Goal: Browse casually

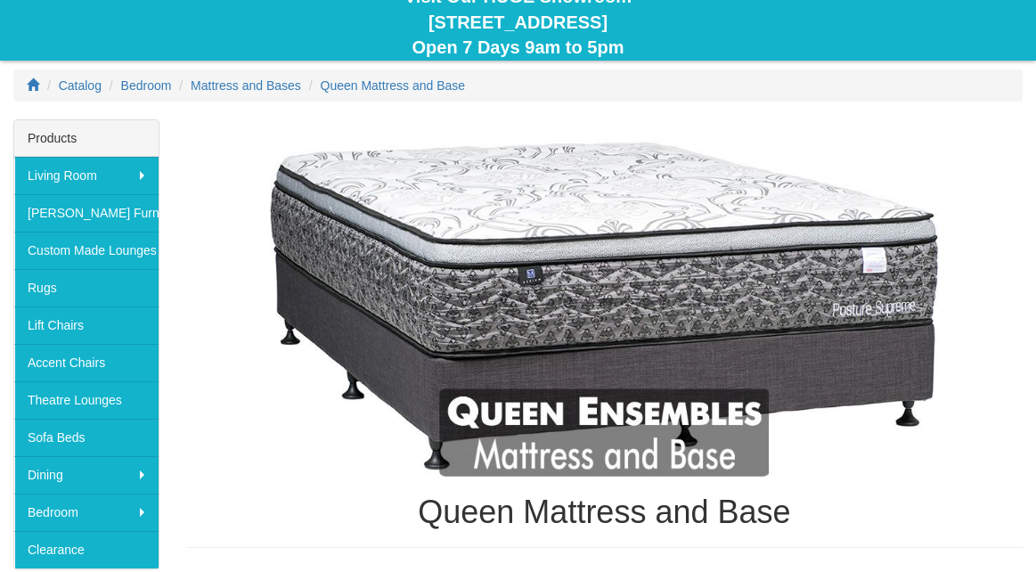
scroll to position [192, 0]
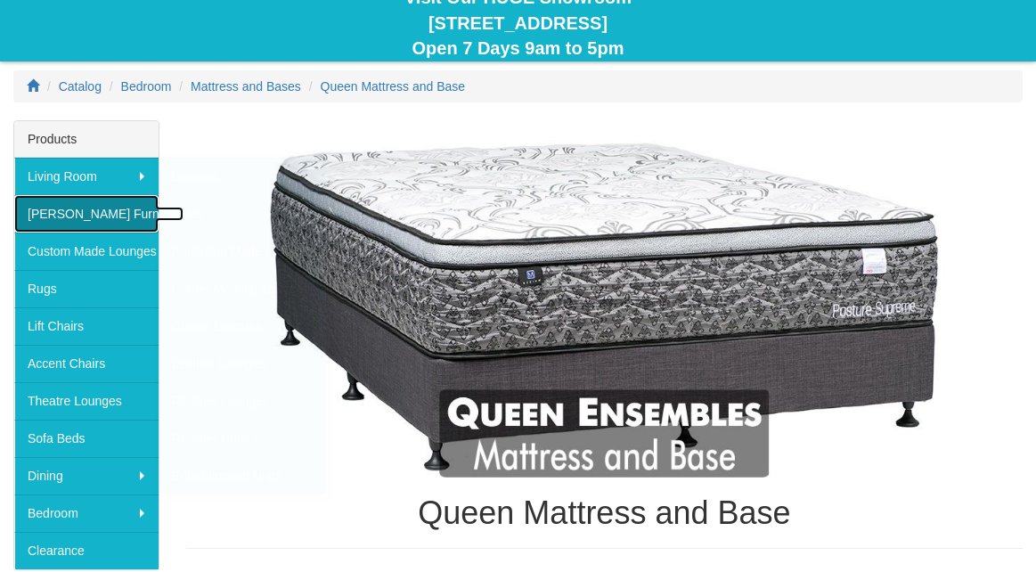
click at [64, 209] on link "[PERSON_NAME] Furniture" at bounding box center [86, 213] width 144 height 37
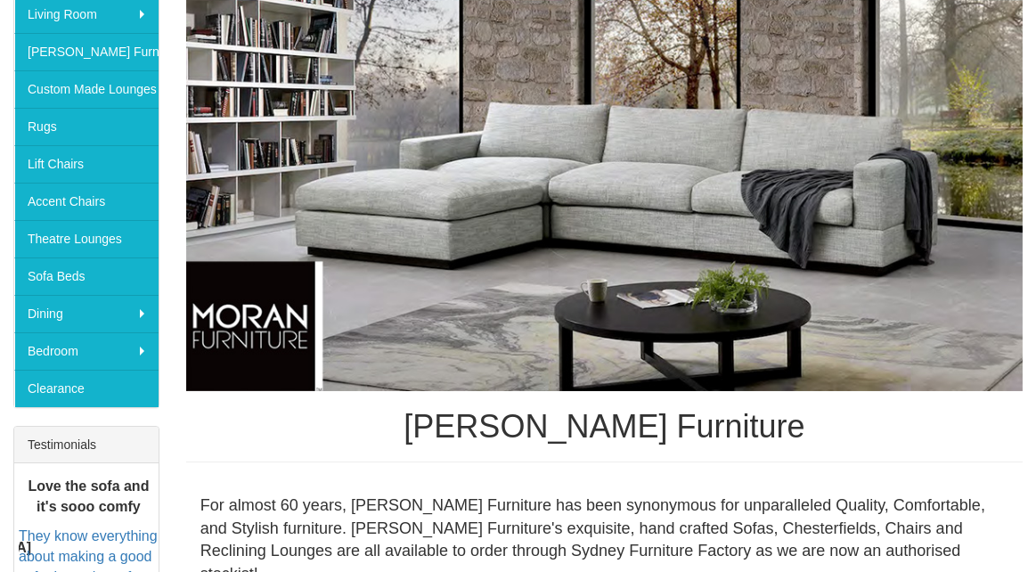
scroll to position [352, 0]
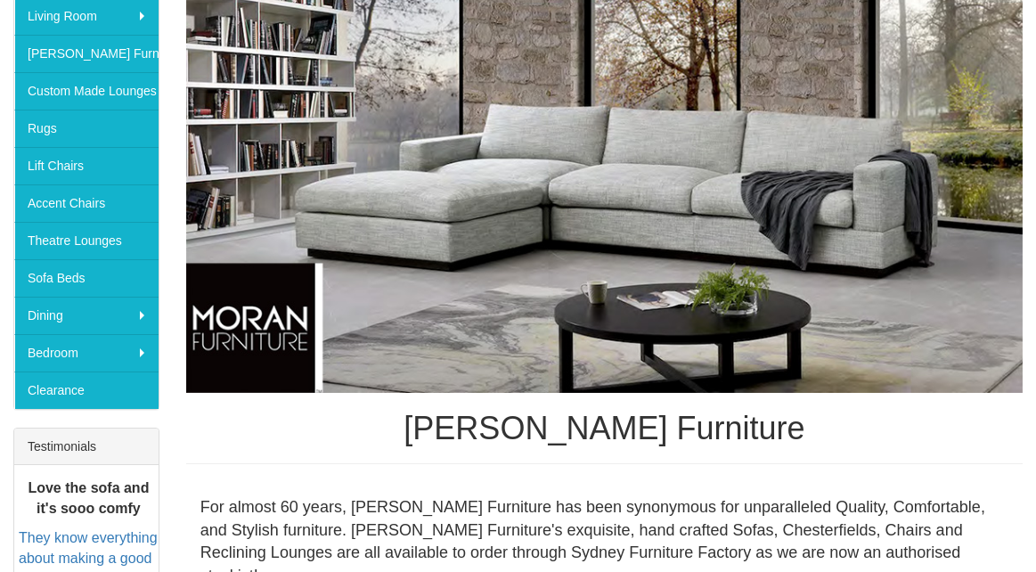
click at [652, 228] on img at bounding box center [604, 181] width 837 height 425
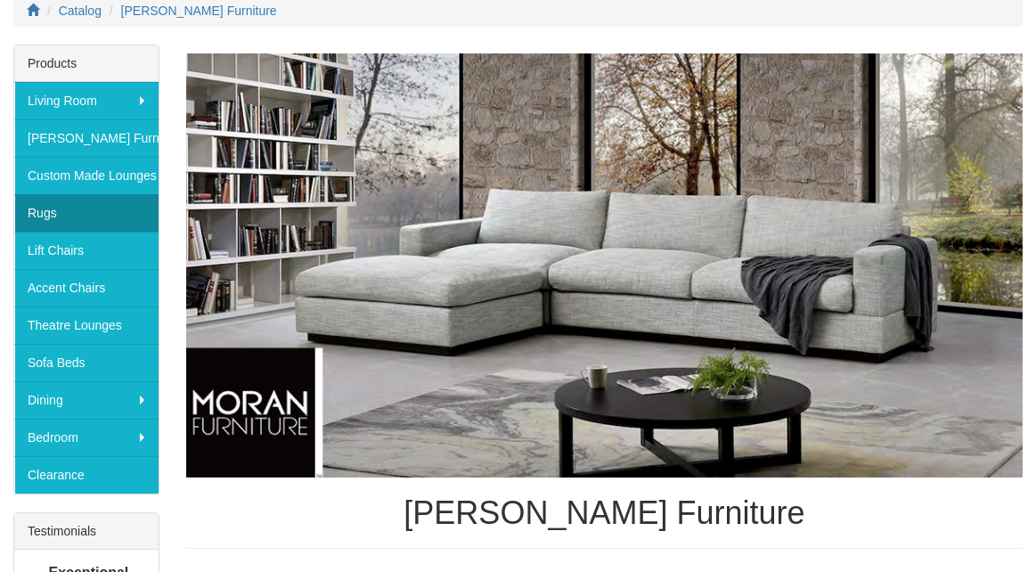
scroll to position [277, 0]
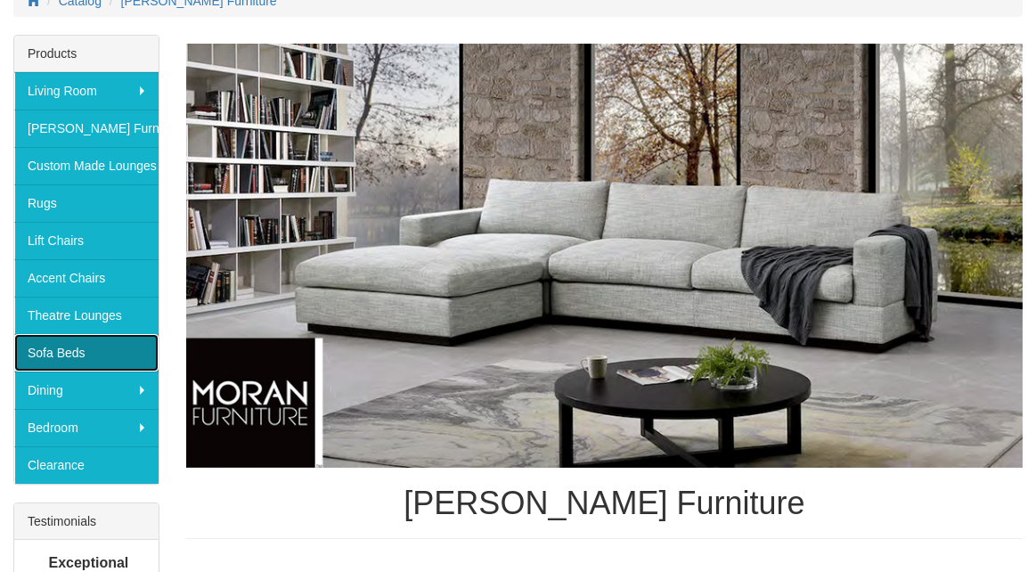
click at [72, 350] on link "Sofa Beds" at bounding box center [86, 352] width 144 height 37
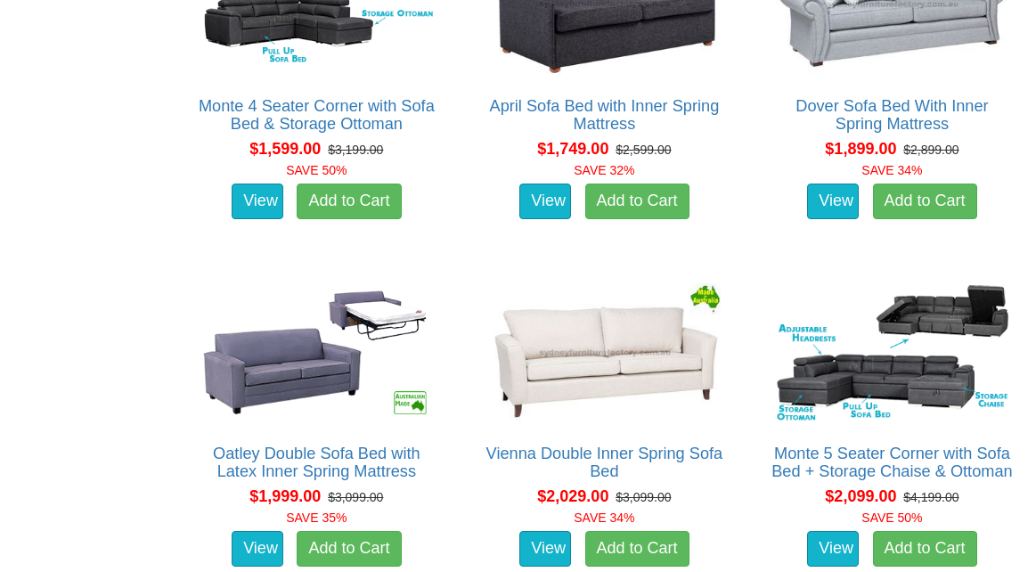
scroll to position [1586, 0]
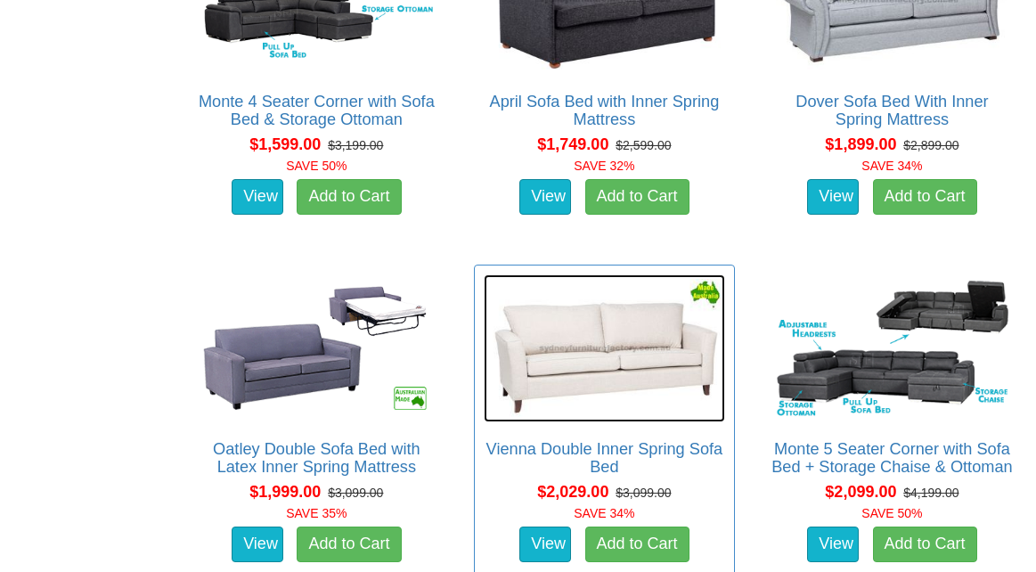
click at [589, 364] on img at bounding box center [604, 348] width 241 height 149
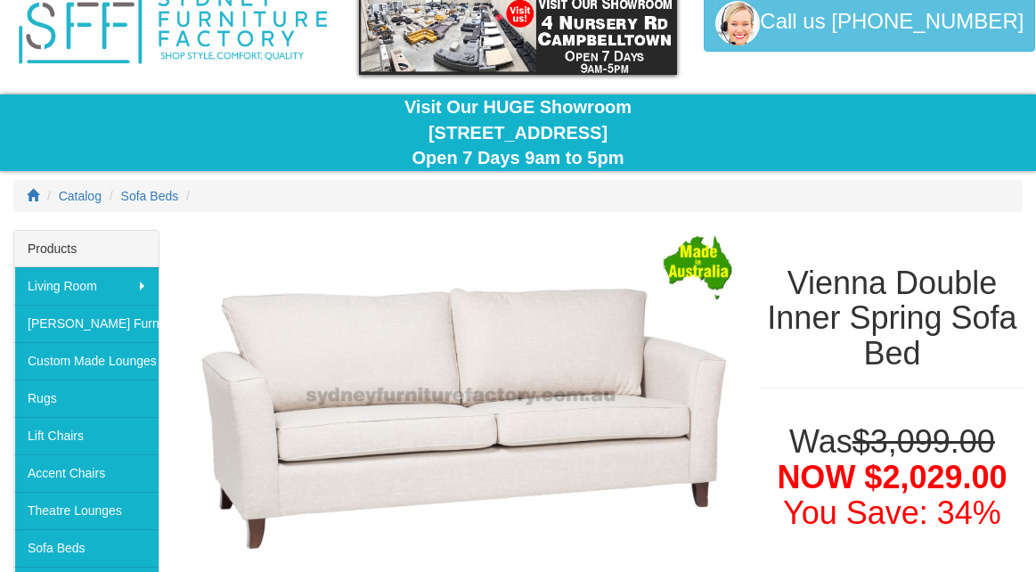
scroll to position [78, 0]
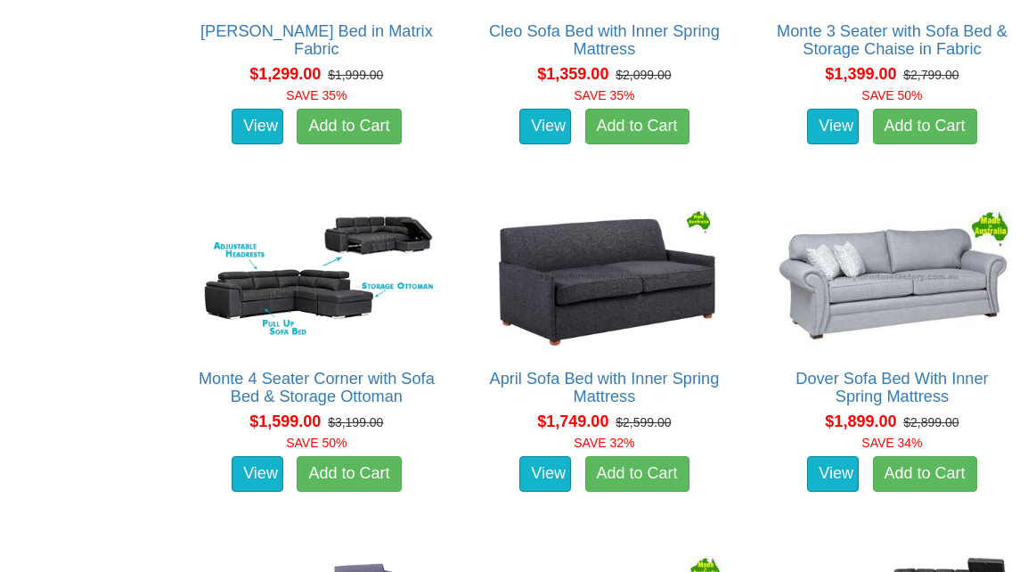
scroll to position [1305, 0]
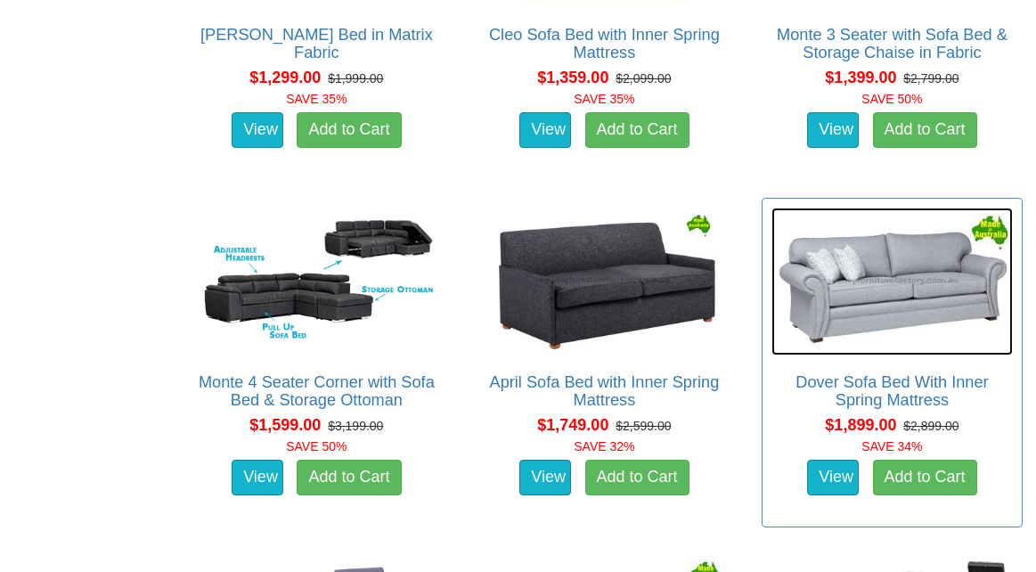
click at [921, 302] on img at bounding box center [892, 282] width 241 height 149
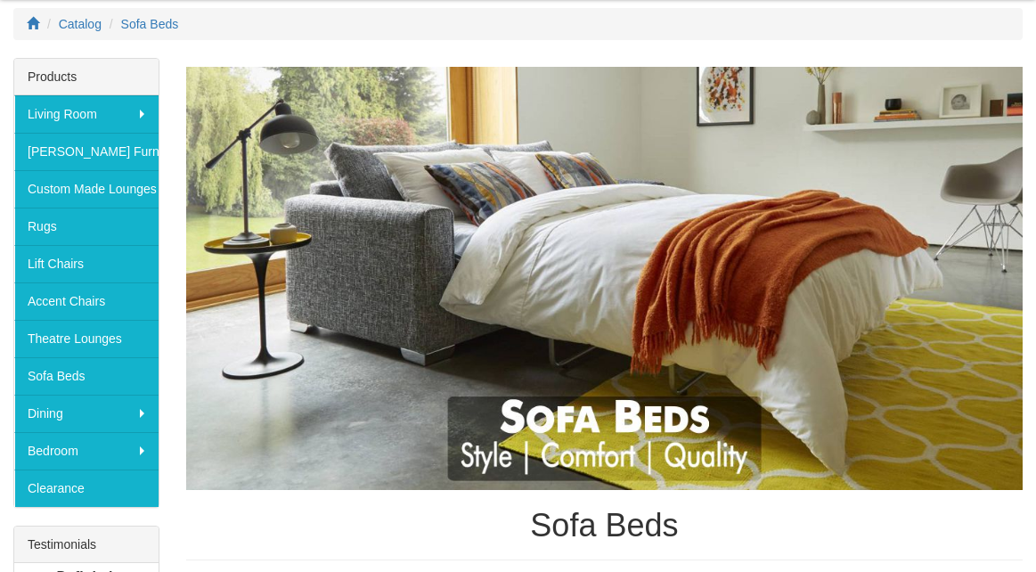
scroll to position [265, 0]
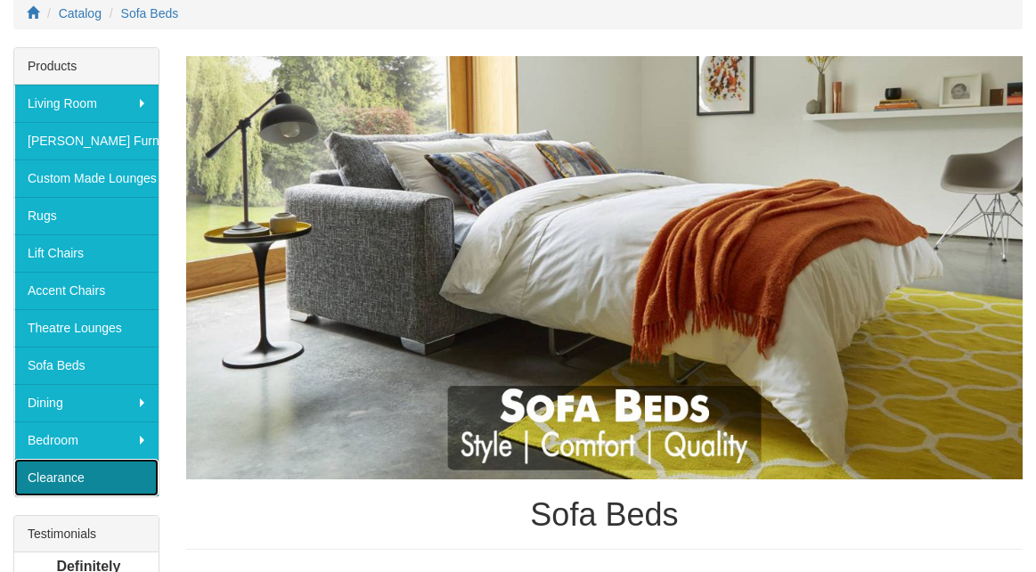
click at [63, 478] on link "Clearance" at bounding box center [86, 477] width 144 height 37
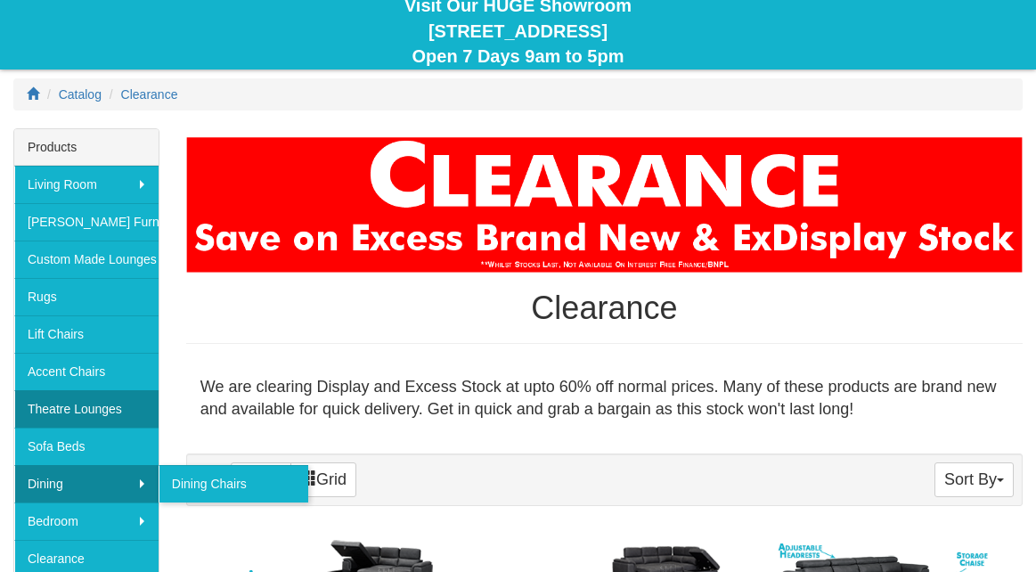
scroll to position [152, 0]
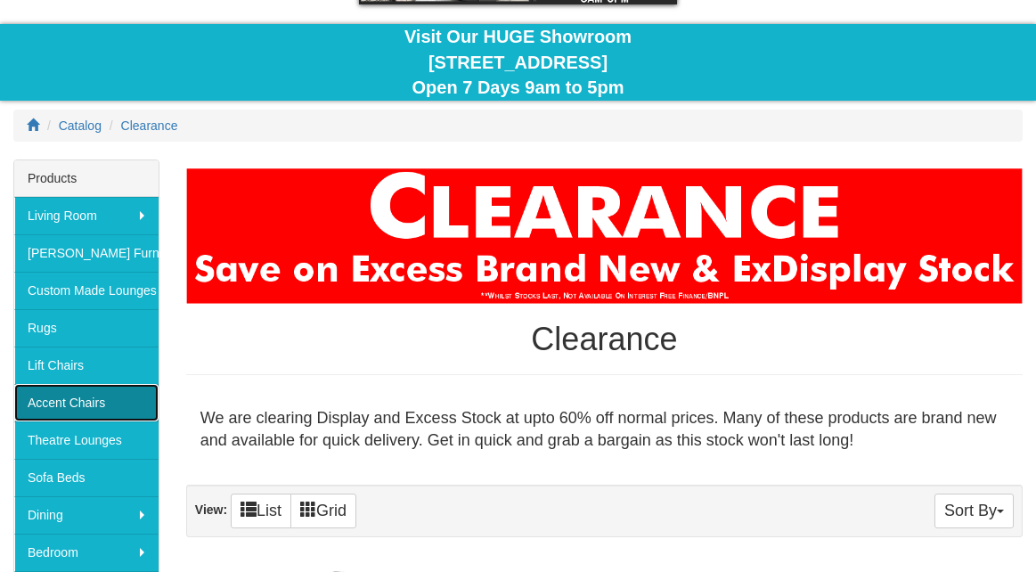
click at [95, 398] on link "Accent Chairs" at bounding box center [86, 402] width 144 height 37
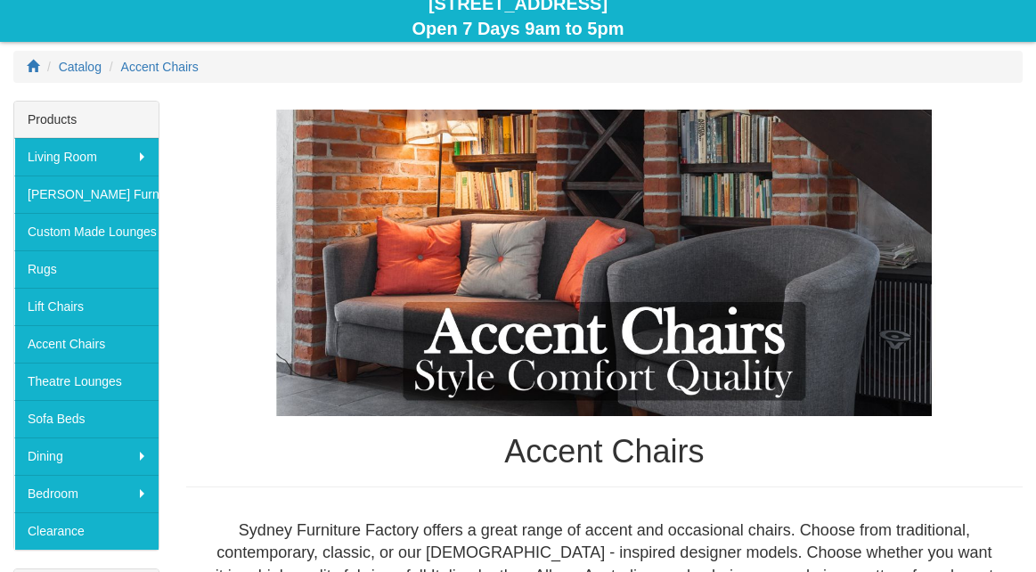
scroll to position [204, 0]
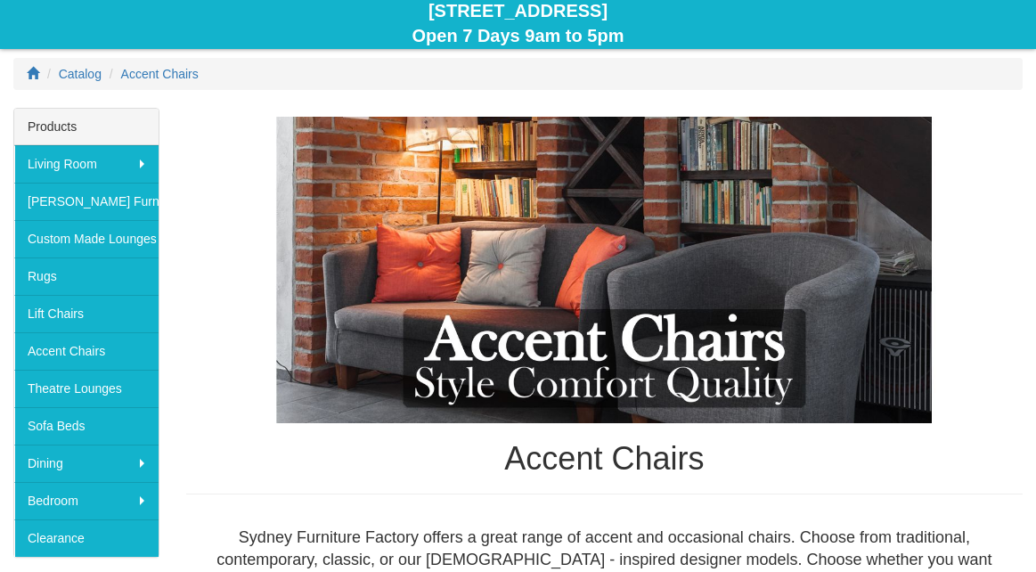
click at [344, 357] on img at bounding box center [604, 270] width 837 height 306
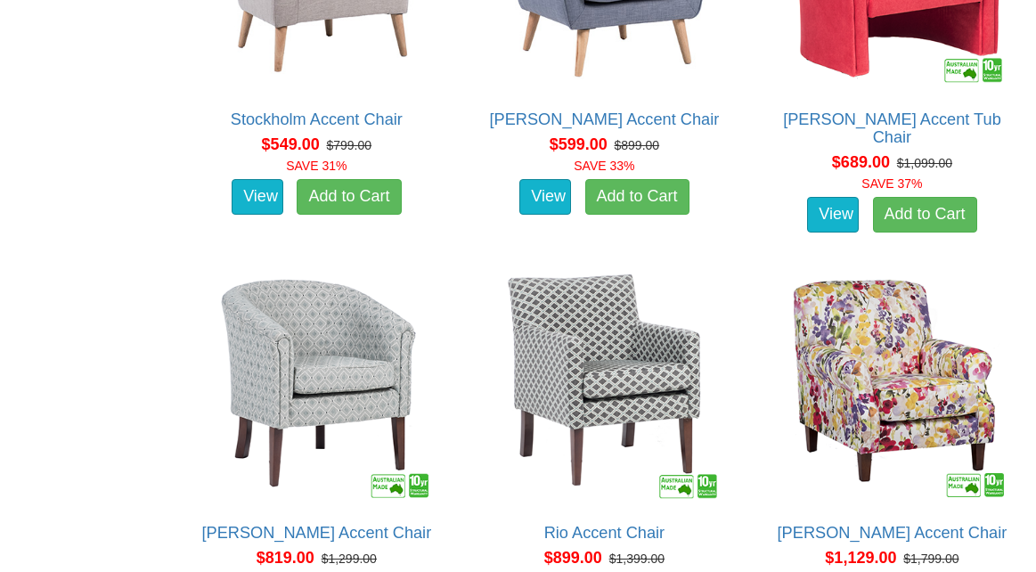
scroll to position [1083, 0]
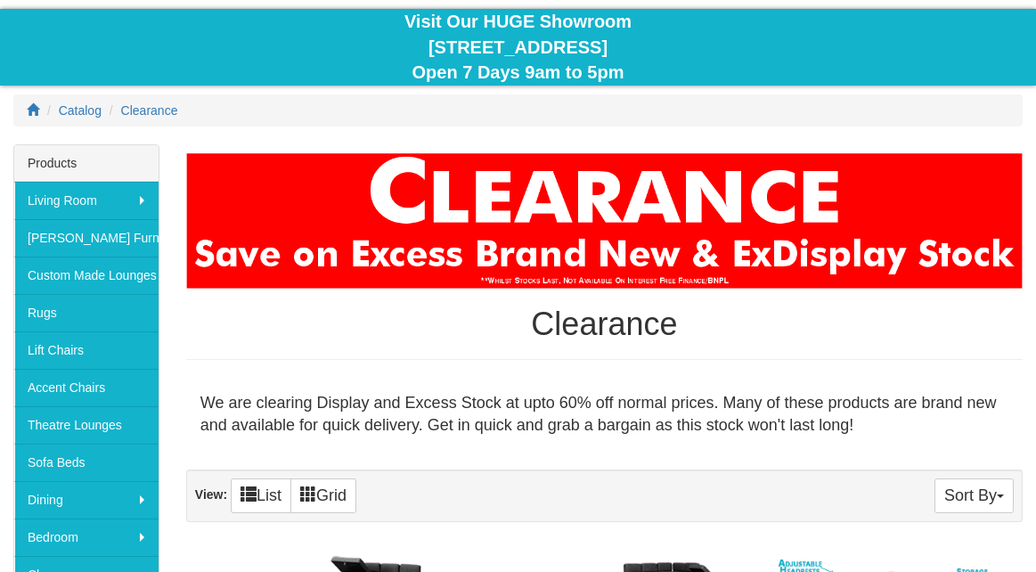
scroll to position [152, 0]
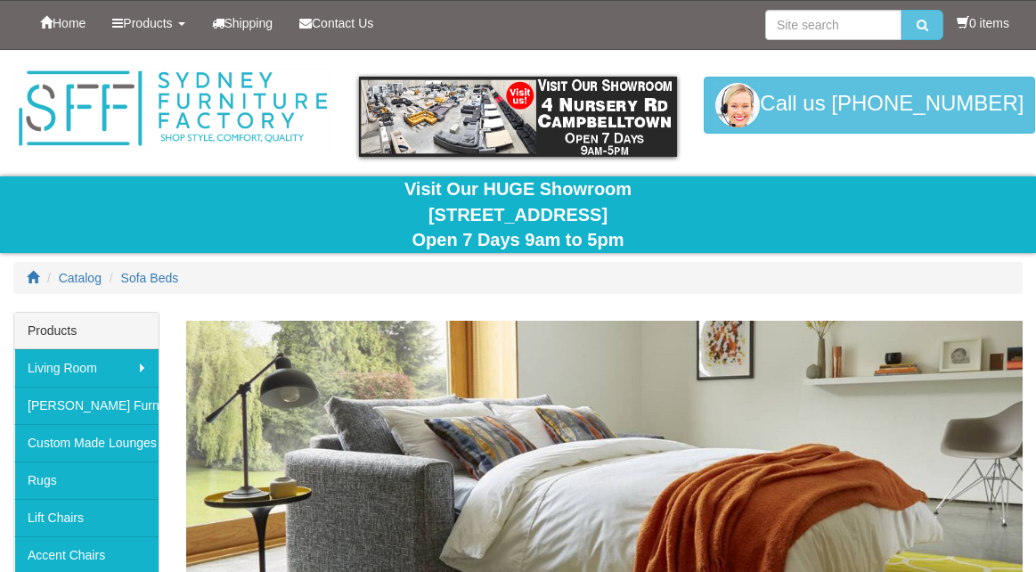
scroll to position [265, 0]
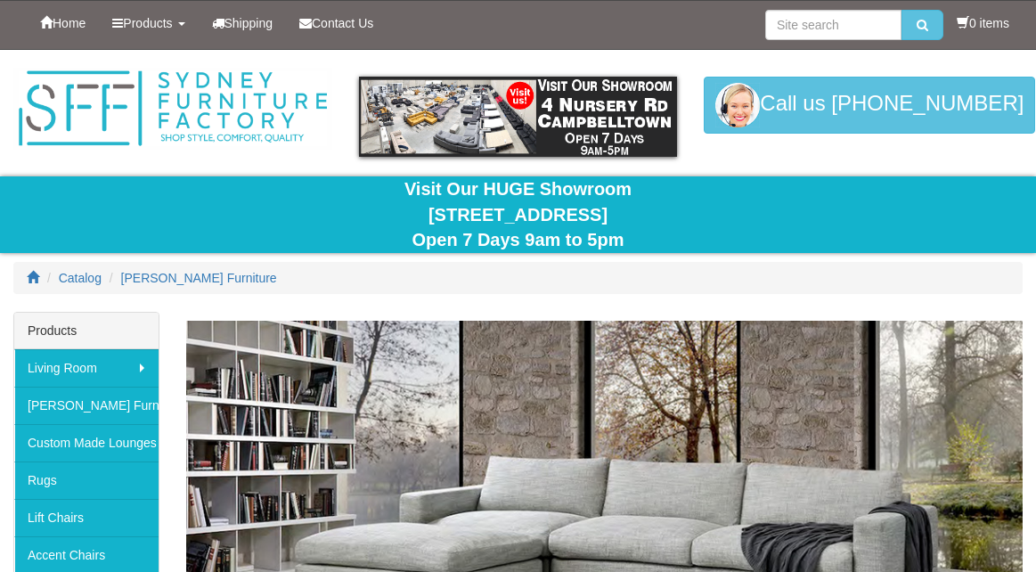
scroll to position [277, 0]
